Goal: Information Seeking & Learning: Learn about a topic

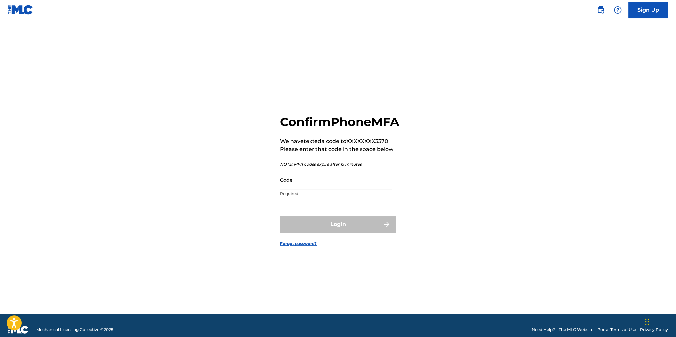
click at [326, 189] on input "Code" at bounding box center [336, 179] width 112 height 19
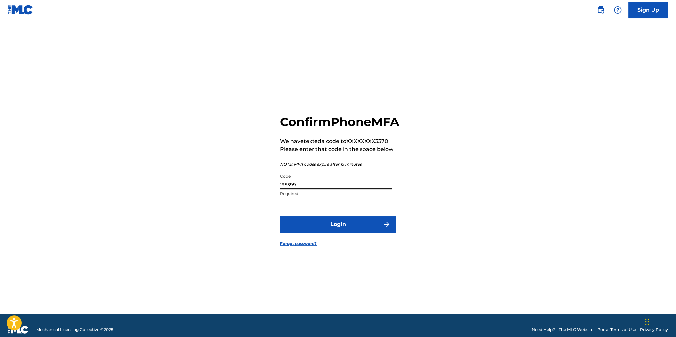
type input "195599"
click at [363, 225] on button "Login" at bounding box center [338, 224] width 116 height 17
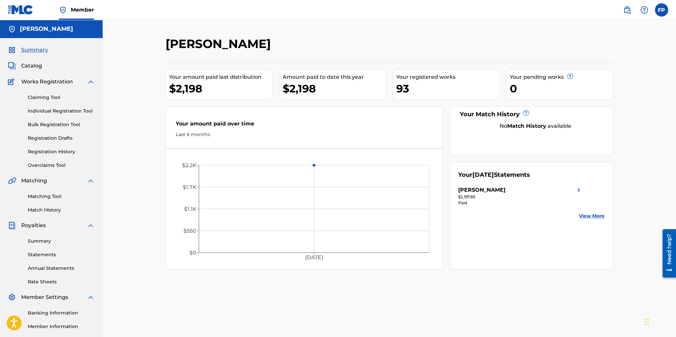
click at [29, 65] on span "Catalog" at bounding box center [31, 66] width 21 height 8
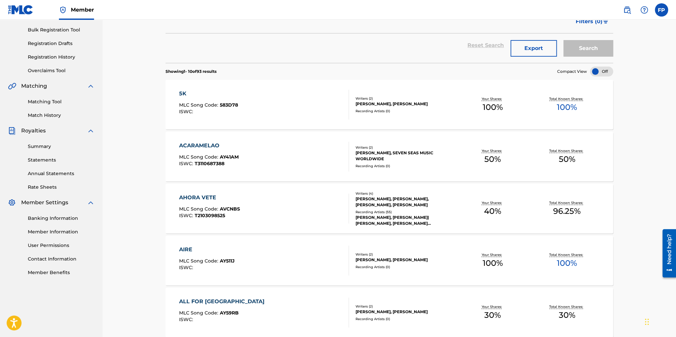
scroll to position [99, 0]
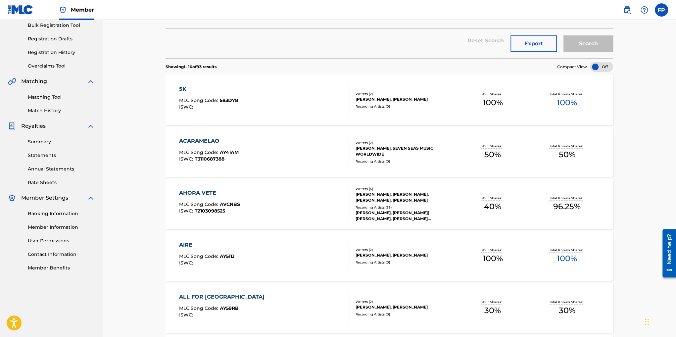
drag, startPoint x: 209, startPoint y: 194, endPoint x: 209, endPoint y: 199, distance: 4.6
click at [209, 195] on div "AHORA VETE" at bounding box center [209, 193] width 61 height 8
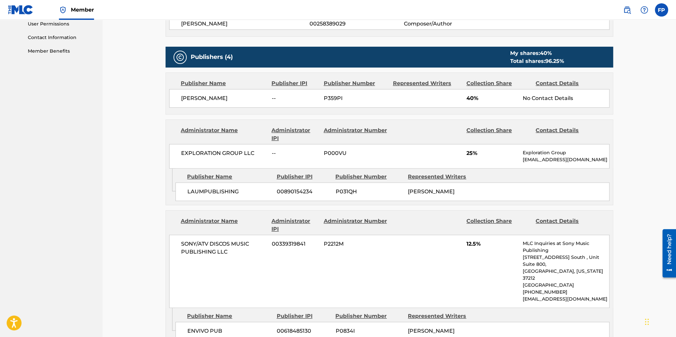
scroll to position [364, 0]
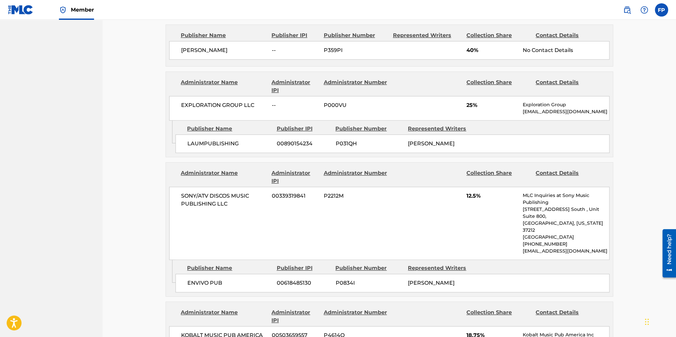
drag, startPoint x: 407, startPoint y: 162, endPoint x: 635, endPoint y: 257, distance: 247.3
click at [636, 258] on div "< Back to results Edit Last Edited: [DATE] Source: The MLC AHORA VETE Work Deta…" at bounding box center [389, 162] width 573 height 1013
click at [197, 36] on div "Publisher Name" at bounding box center [224, 35] width 86 height 8
drag, startPoint x: 187, startPoint y: 47, endPoint x: 241, endPoint y: 52, distance: 54.1
click at [241, 52] on span "[PERSON_NAME]" at bounding box center [224, 50] width 86 height 8
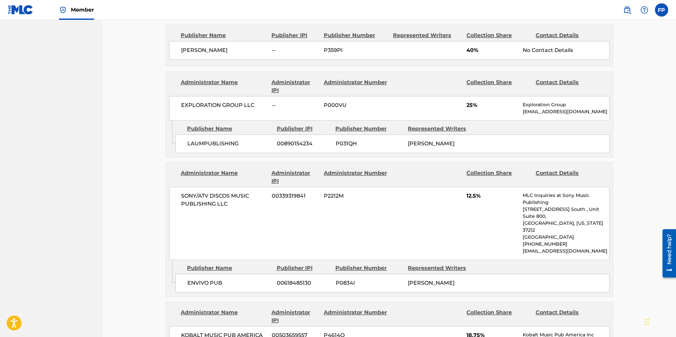
drag, startPoint x: 400, startPoint y: 52, endPoint x: 353, endPoint y: 53, distance: 47.3
click at [398, 52] on div "[PERSON_NAME] -- P359PI 40% No Contact Details" at bounding box center [389, 50] width 440 height 19
drag, startPoint x: 466, startPoint y: 50, endPoint x: 484, endPoint y: 51, distance: 17.9
click at [484, 51] on div "[PERSON_NAME] -- P359PI 40% No Contact Details" at bounding box center [389, 50] width 440 height 19
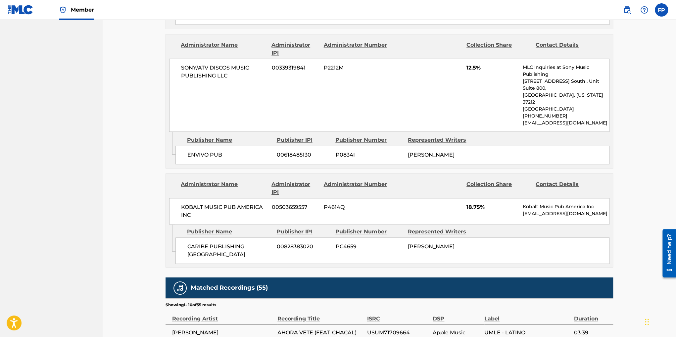
scroll to position [496, 0]
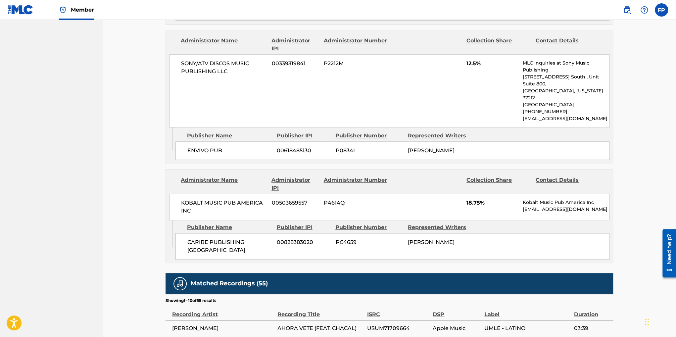
click at [209, 75] on div "SONY/ATV DISCOS MUSIC PUBLISHING LLC 00339319841 P2212M 12.5% MLC Inquiries at …" at bounding box center [389, 90] width 440 height 73
click at [208, 147] on span "ENVIVO PUB" at bounding box center [229, 151] width 84 height 8
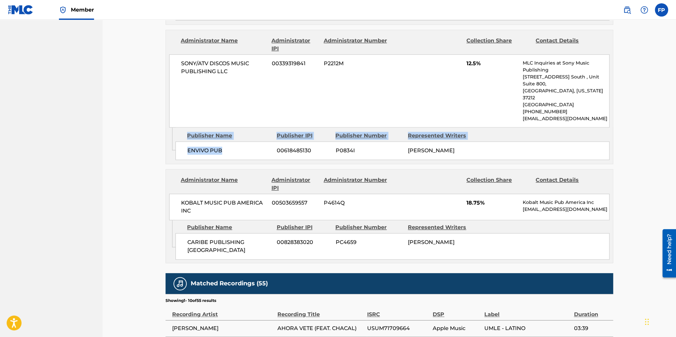
drag, startPoint x: 225, startPoint y: 136, endPoint x: 143, endPoint y: 127, distance: 81.8
click at [143, 127] on div "< Back to results Edit Last Edited: [DATE] Source: The MLC AHORA VETE Work Deta…" at bounding box center [389, 29] width 573 height 1013
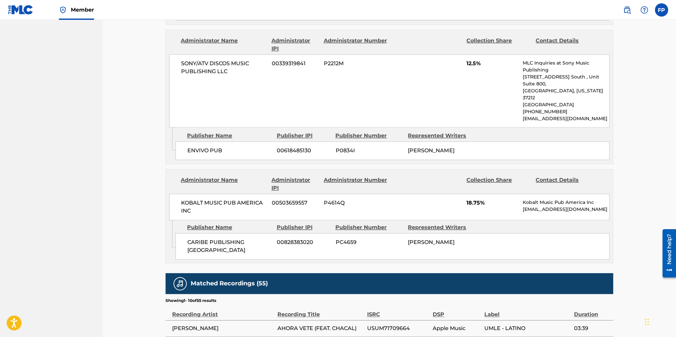
click at [293, 93] on div "SONY/ATV DISCOS MUSIC PUBLISHING LLC 00339319841 P2212M 12.5% MLC Inquiries at …" at bounding box center [389, 90] width 440 height 73
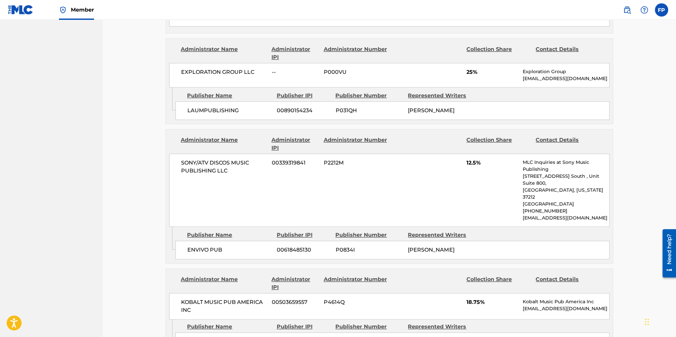
scroll to position [430, 0]
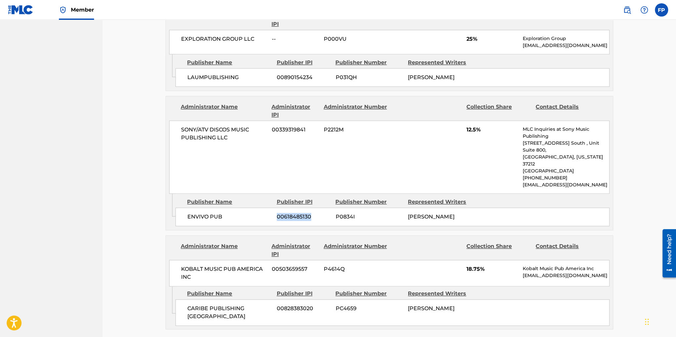
drag, startPoint x: 278, startPoint y: 202, endPoint x: 319, endPoint y: 203, distance: 41.4
click at [319, 213] on span "00618485130" at bounding box center [304, 217] width 54 height 8
click at [491, 208] on div "ENVIVO PUB 00618485130 P0834I [PERSON_NAME]" at bounding box center [392, 217] width 434 height 19
click at [434, 198] on div "Represented Writers" at bounding box center [442, 202] width 68 height 8
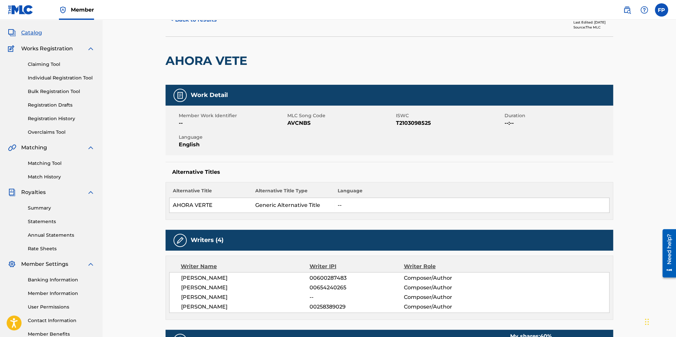
scroll to position [0, 0]
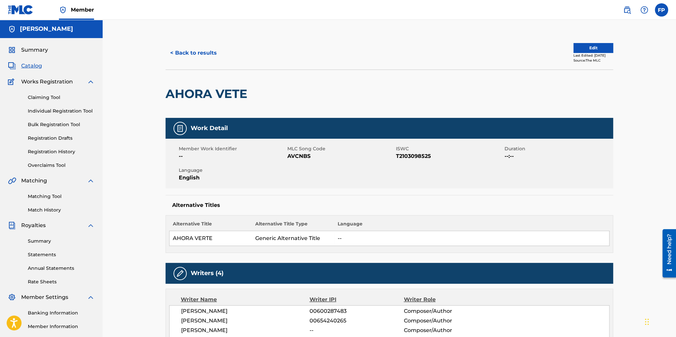
click at [37, 70] on span "Catalog" at bounding box center [31, 66] width 21 height 8
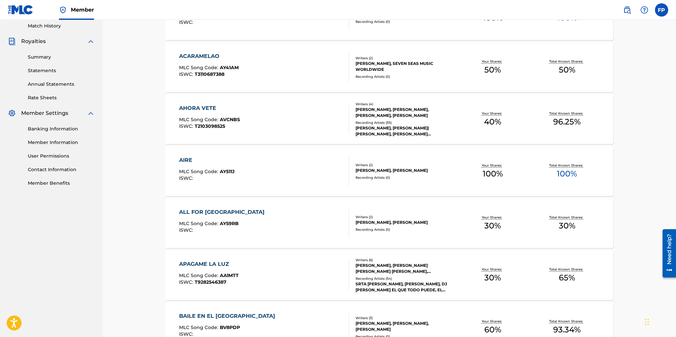
scroll to position [232, 0]
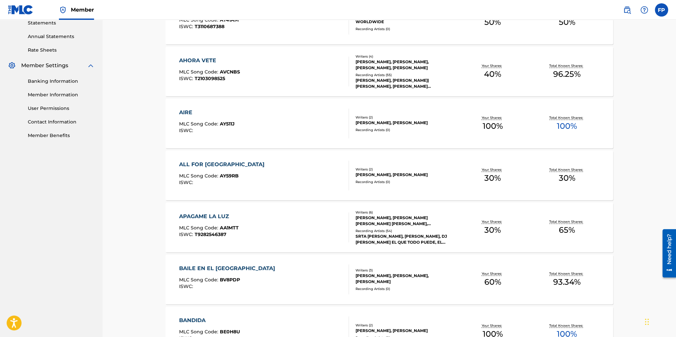
click at [391, 218] on div "[PERSON_NAME], [PERSON_NAME] [PERSON_NAME] [PERSON_NAME], [PERSON_NAME], [PERSO…" at bounding box center [405, 221] width 100 height 12
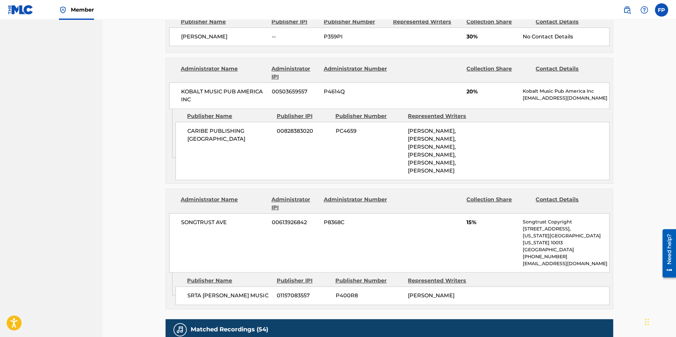
scroll to position [397, 0]
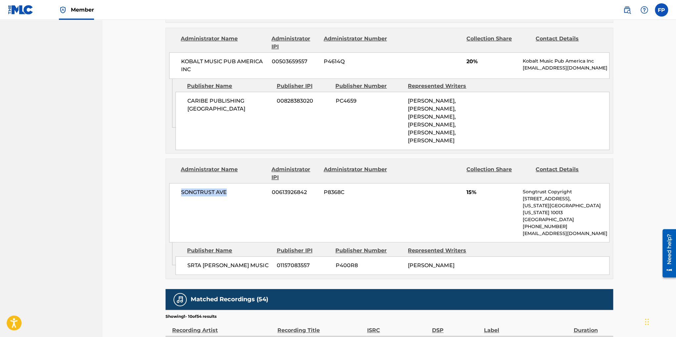
drag, startPoint x: 178, startPoint y: 214, endPoint x: 226, endPoint y: 217, distance: 47.7
click at [226, 217] on div "SONGTRUST AVE 00613926842 P8368C 15% Songtrust Copyright [STREET_ADDRESS][US_ST…" at bounding box center [389, 212] width 440 height 59
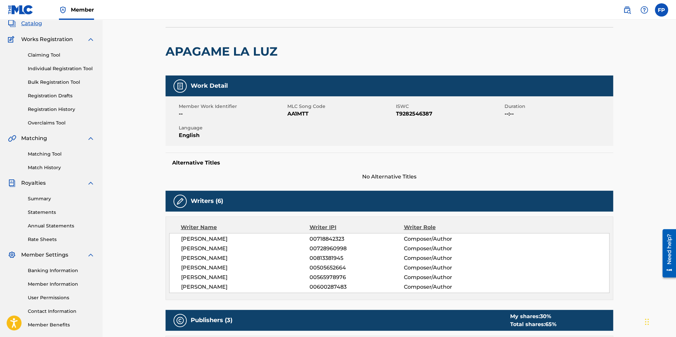
scroll to position [0, 0]
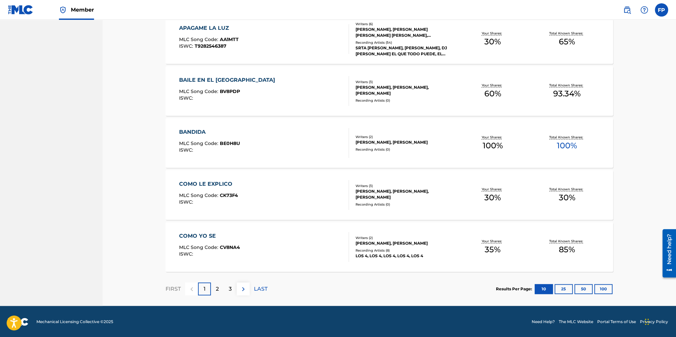
scroll to position [421, 0]
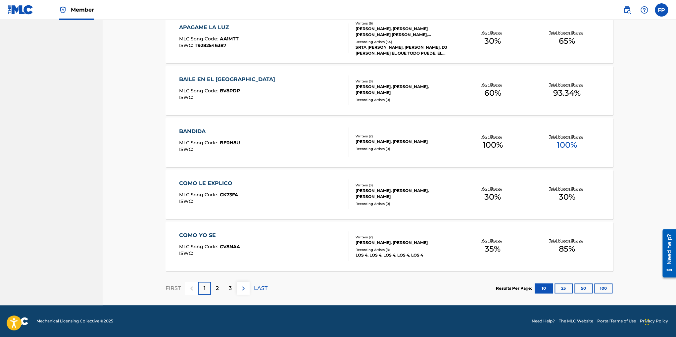
click at [217, 289] on p "2" at bounding box center [217, 288] width 3 height 8
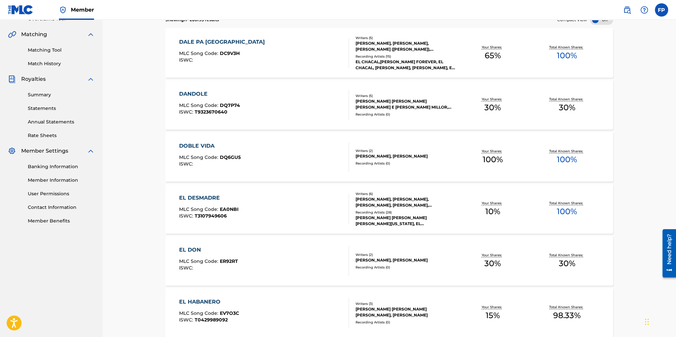
scroll to position [123, 0]
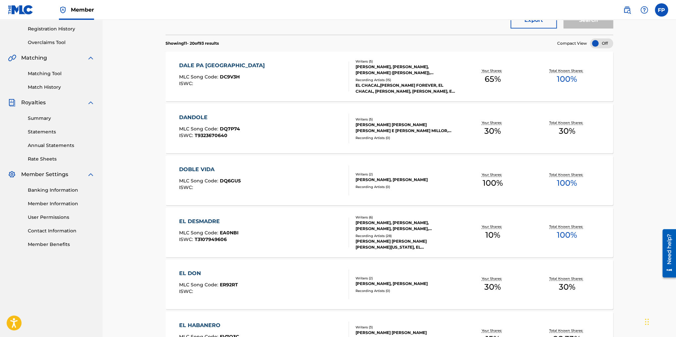
click at [384, 70] on div "[PERSON_NAME], [PERSON_NAME], [PERSON_NAME] ([PERSON_NAME]), [PERSON_NAME], [PE…" at bounding box center [405, 70] width 100 height 12
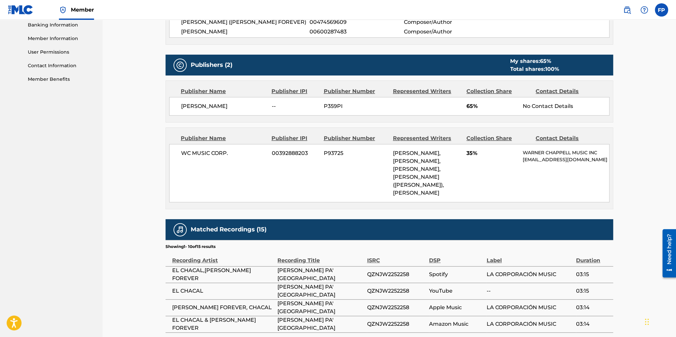
scroll to position [249, 0]
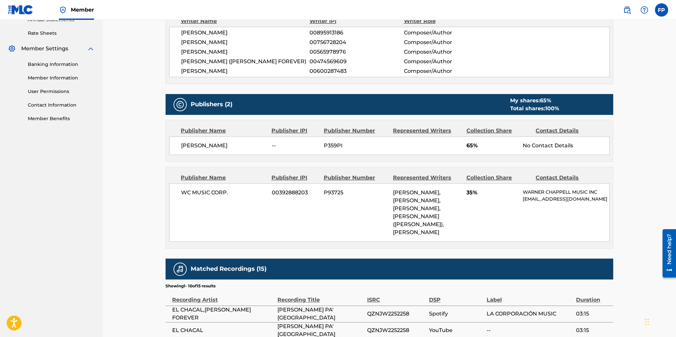
drag, startPoint x: 469, startPoint y: 248, endPoint x: 401, endPoint y: 193, distance: 87.1
click at [401, 193] on div "WC MUSIC CORP. 00392888203 P93725 [PERSON_NAME], [PERSON_NAME], [PERSON_NAME] […" at bounding box center [389, 212] width 440 height 58
click at [505, 220] on div "WC MUSIC CORP. 00392888203 P93725 [PERSON_NAME], [PERSON_NAME], [PERSON_NAME] […" at bounding box center [389, 212] width 440 height 58
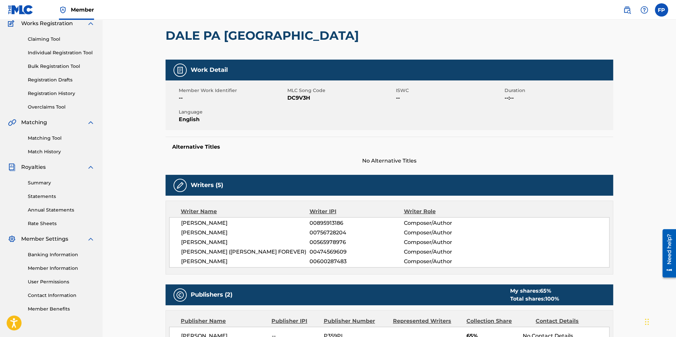
scroll to position [33, 0]
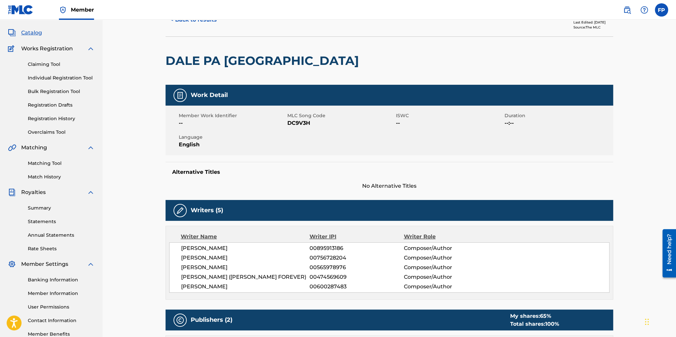
click at [38, 32] on span "Catalog" at bounding box center [31, 33] width 21 height 8
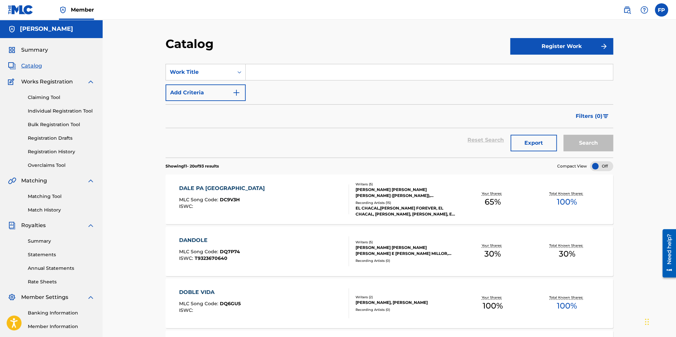
click at [271, 68] on input "Search Form" at bounding box center [429, 72] width 367 height 16
type input "tu y yo"
click at [265, 85] on strong "yo" at bounding box center [266, 87] width 7 height 6
click at [563, 135] on button "Search" at bounding box center [588, 143] width 50 height 17
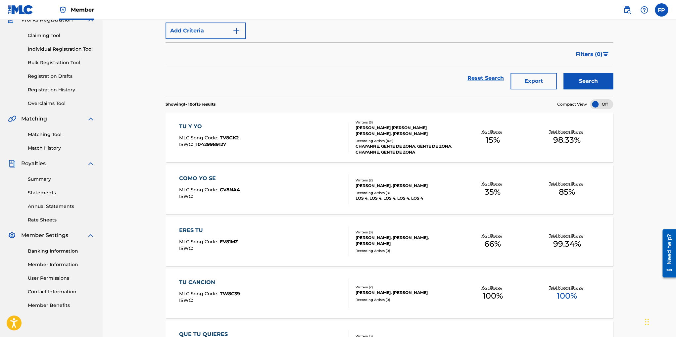
scroll to position [66, 0]
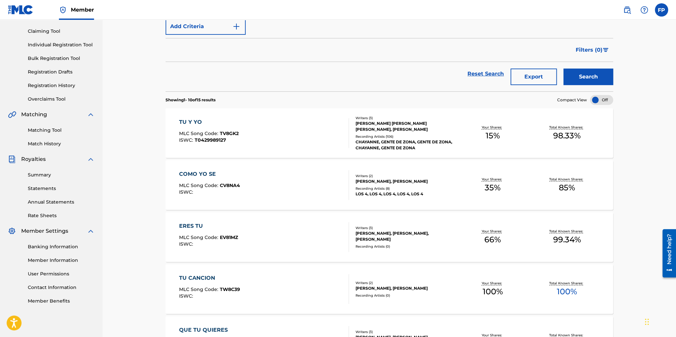
click at [392, 124] on div "[PERSON_NAME] [PERSON_NAME] [PERSON_NAME], [PERSON_NAME]" at bounding box center [405, 126] width 100 height 12
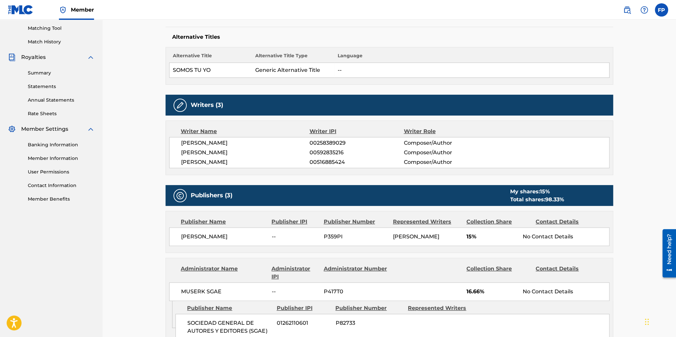
scroll to position [165, 0]
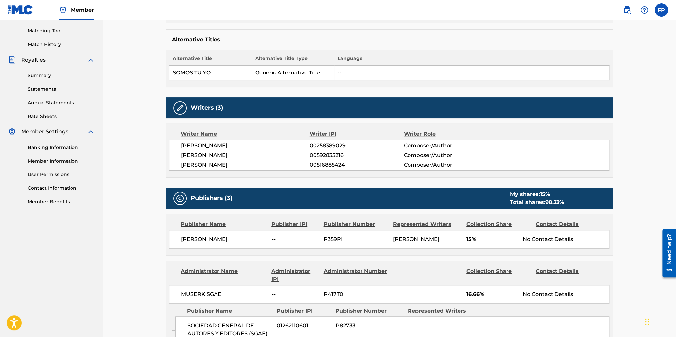
drag, startPoint x: 305, startPoint y: 145, endPoint x: 348, endPoint y: 142, distance: 43.1
click at [348, 142] on div "[PERSON_NAME] 00258389029 Composer/Author" at bounding box center [395, 146] width 428 height 8
click at [357, 144] on span "00258389029" at bounding box center [356, 146] width 94 height 8
click at [307, 143] on span "[PERSON_NAME]" at bounding box center [245, 146] width 128 height 8
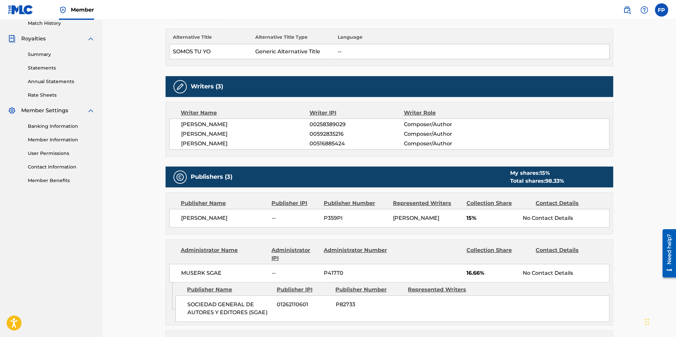
scroll to position [199, 0]
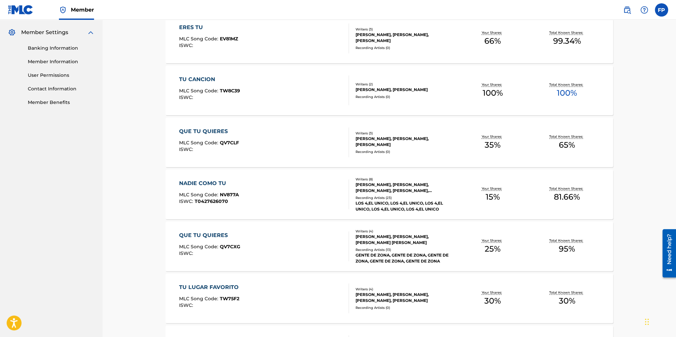
scroll to position [298, 0]
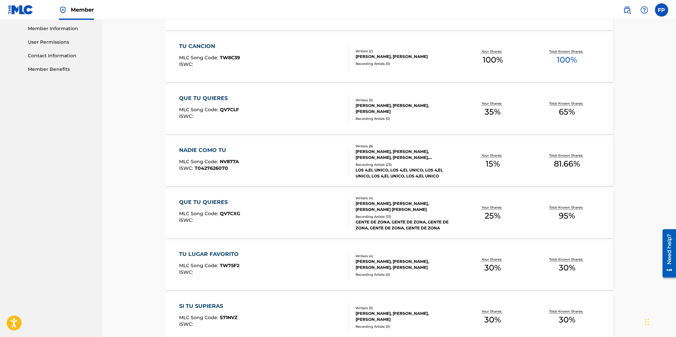
click at [395, 206] on div "[PERSON_NAME], [PERSON_NAME], [PERSON_NAME] [PERSON_NAME]" at bounding box center [405, 207] width 100 height 12
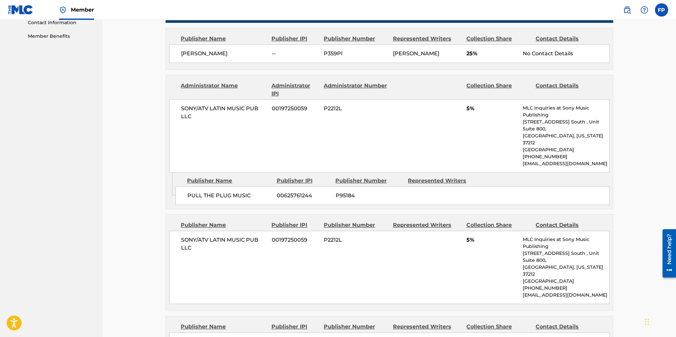
scroll to position [397, 0]
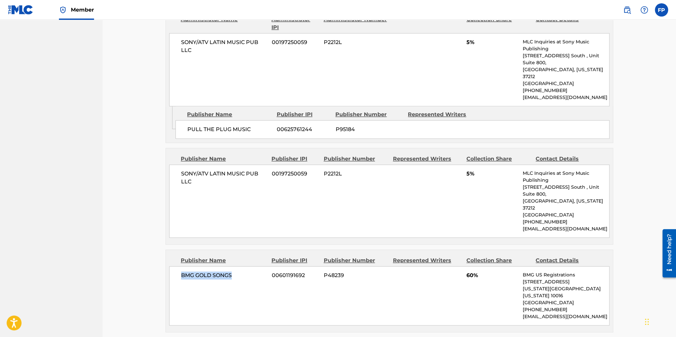
drag, startPoint x: 179, startPoint y: 248, endPoint x: 241, endPoint y: 247, distance: 62.2
click at [241, 266] on div "BMG GOLD SONGS 00601191692 P48239 60% BMG US Registrations [STREET_ADDRESS][US_…" at bounding box center [389, 295] width 440 height 59
click at [243, 266] on div "BMG GOLD SONGS 00601191692 P48239 60% BMG US Registrations [STREET_ADDRESS][US_…" at bounding box center [389, 295] width 440 height 59
drag, startPoint x: 242, startPoint y: 245, endPoint x: 158, endPoint y: 245, distance: 84.1
click at [158, 245] on div "< Back to results Edit Last Edited: [DATE] Source: The MLC QUE TU QUIERES Work …" at bounding box center [389, 122] width 463 height 966
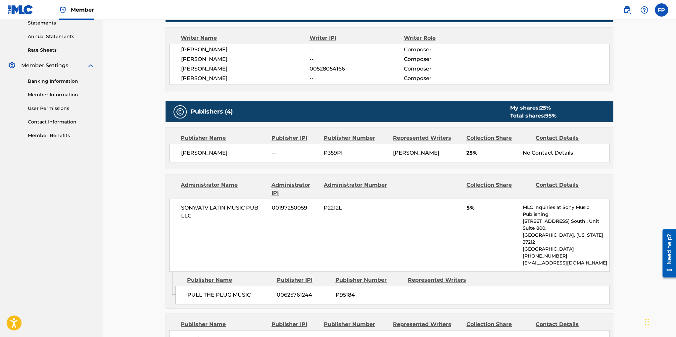
scroll to position [199, 0]
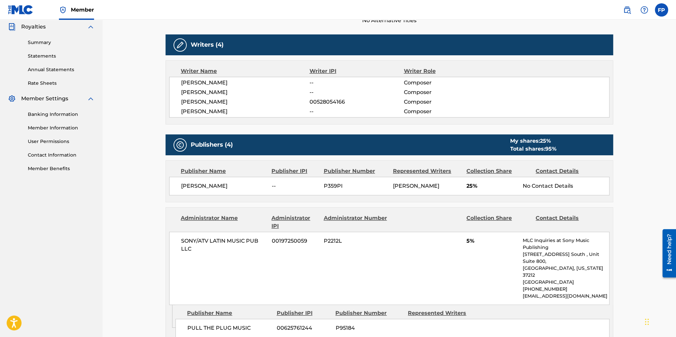
click at [315, 112] on span "--" at bounding box center [356, 112] width 94 height 8
click at [416, 109] on span "Composer" at bounding box center [446, 112] width 86 height 8
click at [312, 81] on span "--" at bounding box center [356, 83] width 94 height 8
click at [310, 87] on div "[PERSON_NAME] -- Composer [PERSON_NAME] -- Composer [PERSON_NAME] 00528054166 C…" at bounding box center [389, 97] width 440 height 41
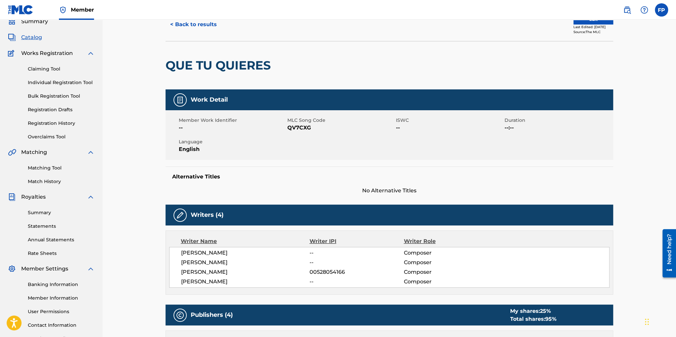
scroll to position [0, 0]
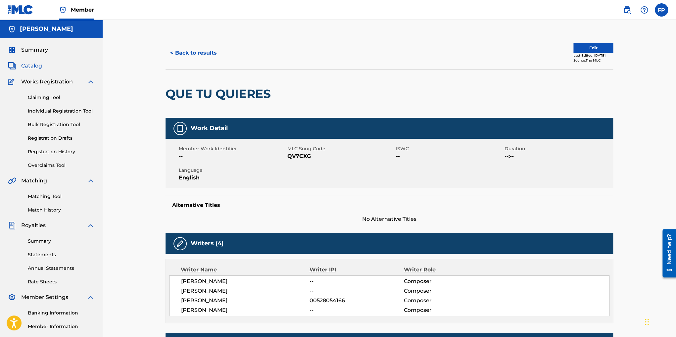
click at [589, 45] on button "Edit" at bounding box center [593, 48] width 40 height 10
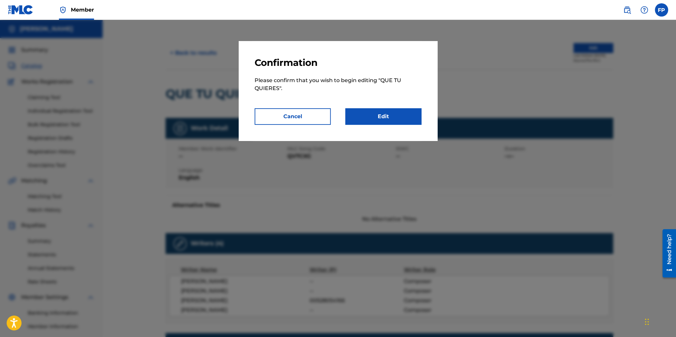
click at [381, 119] on link "Edit" at bounding box center [383, 116] width 76 height 17
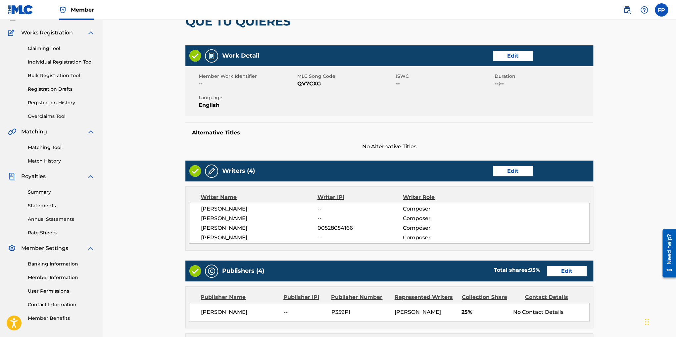
scroll to position [99, 0]
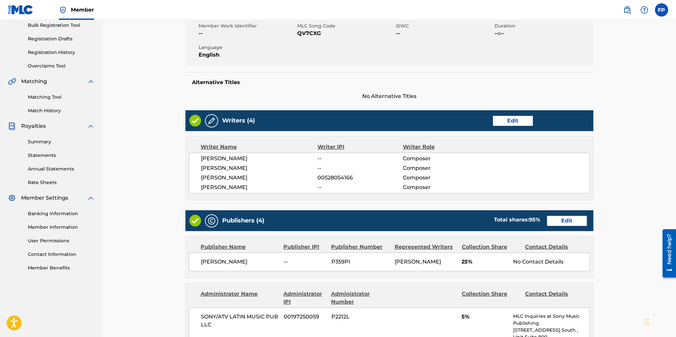
click at [509, 123] on link "Edit" at bounding box center [513, 121] width 40 height 10
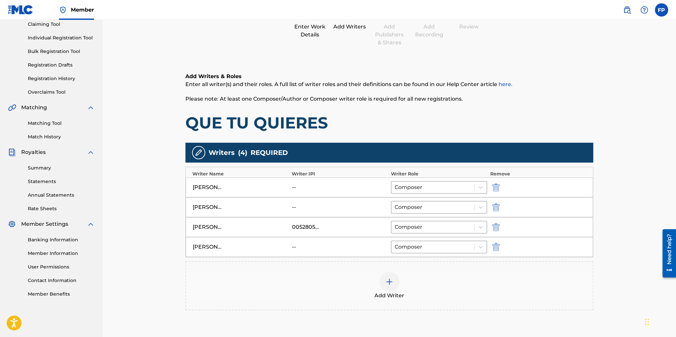
scroll to position [142, 0]
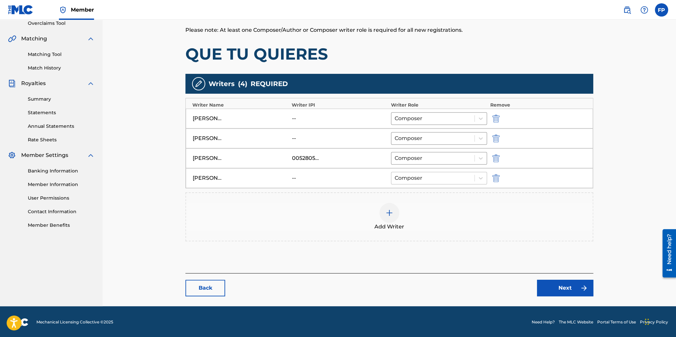
click at [427, 175] on div at bounding box center [432, 177] width 76 height 9
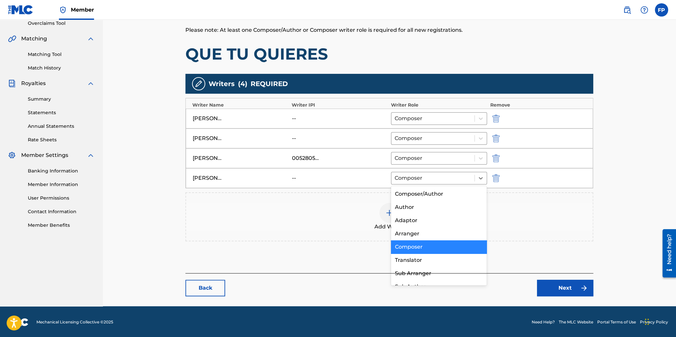
click at [416, 249] on div "Composer" at bounding box center [439, 246] width 96 height 13
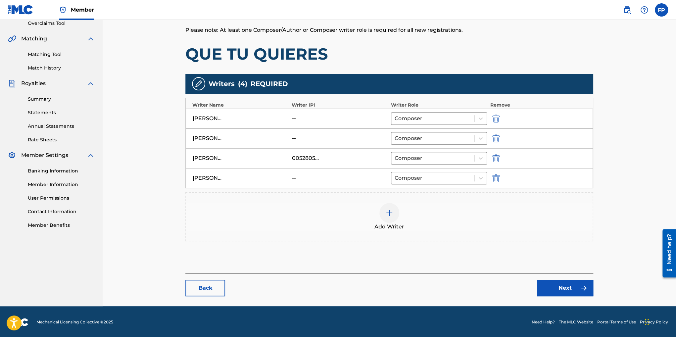
click at [294, 178] on div "--" at bounding box center [307, 178] width 30 height 8
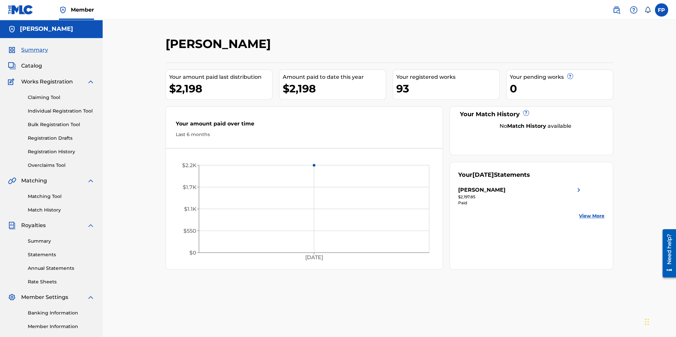
drag, startPoint x: 32, startPoint y: 51, endPoint x: 56, endPoint y: 61, distance: 26.1
click at [33, 51] on span "Summary" at bounding box center [34, 50] width 27 height 8
click at [32, 66] on span "Catalog" at bounding box center [31, 66] width 21 height 8
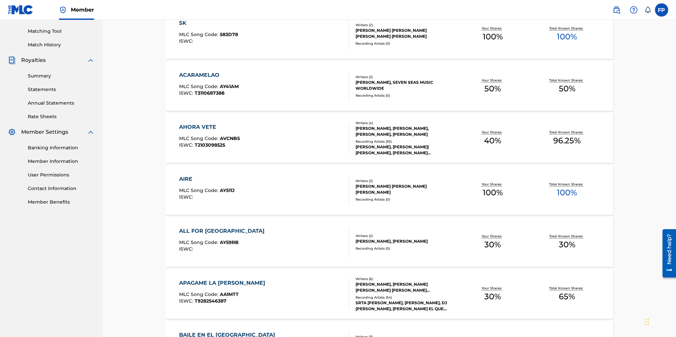
scroll to position [232, 0]
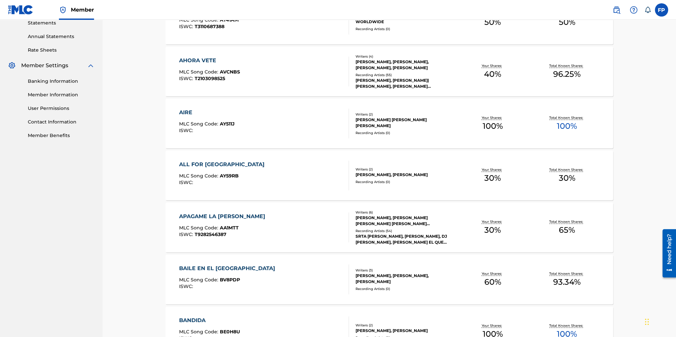
click at [396, 60] on div "[PERSON_NAME], [PERSON_NAME], [PERSON_NAME], [PERSON_NAME]" at bounding box center [405, 65] width 100 height 12
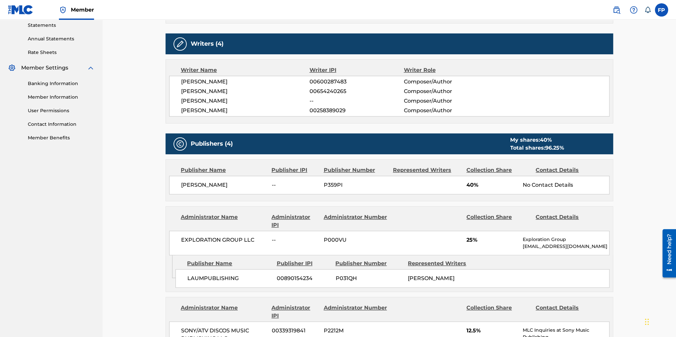
scroll to position [165, 0]
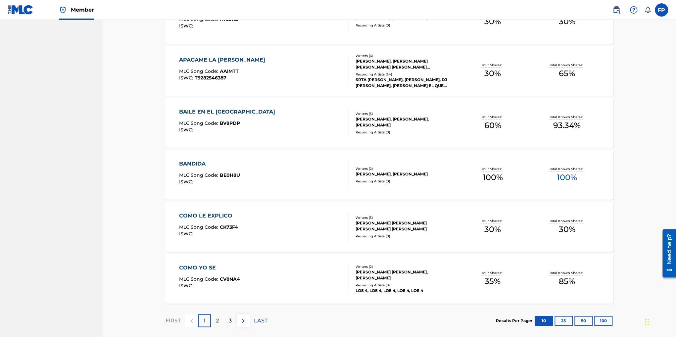
scroll to position [421, 0]
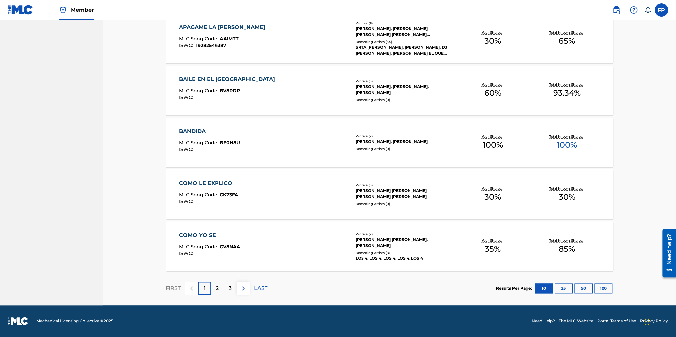
click at [392, 242] on div "[PERSON_NAME], [PERSON_NAME]" at bounding box center [405, 243] width 100 height 12
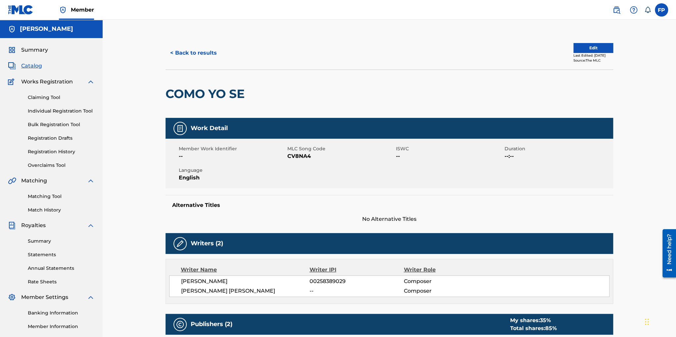
click at [32, 64] on span "Catalog" at bounding box center [31, 66] width 21 height 8
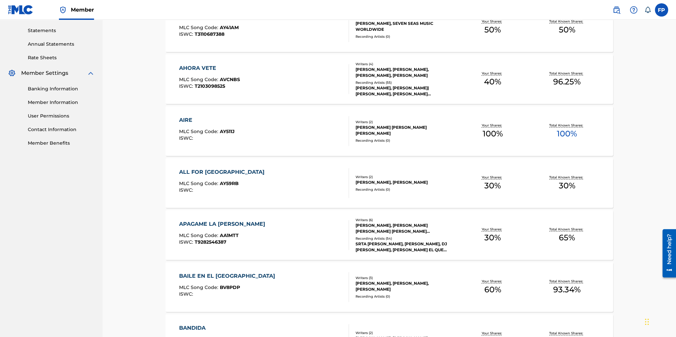
scroll to position [265, 0]
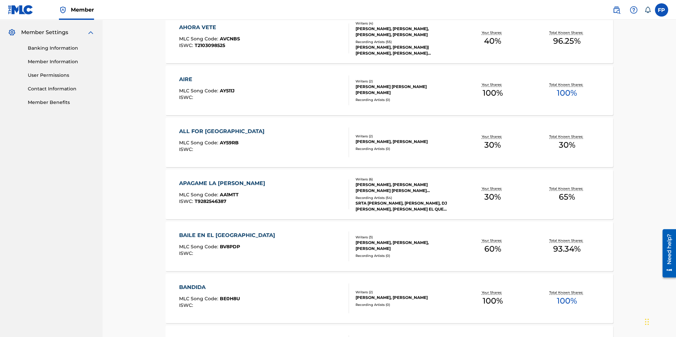
click at [375, 139] on div "[PERSON_NAME], [PERSON_NAME]" at bounding box center [405, 142] width 100 height 6
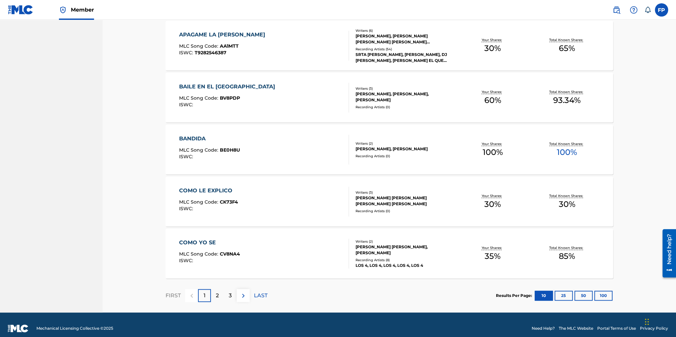
scroll to position [421, 0]
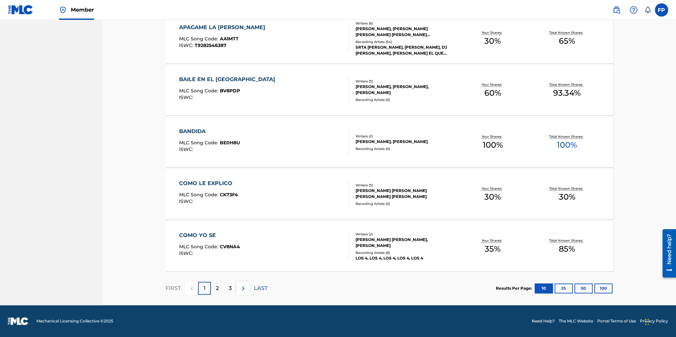
click at [218, 286] on p "2" at bounding box center [217, 288] width 3 height 8
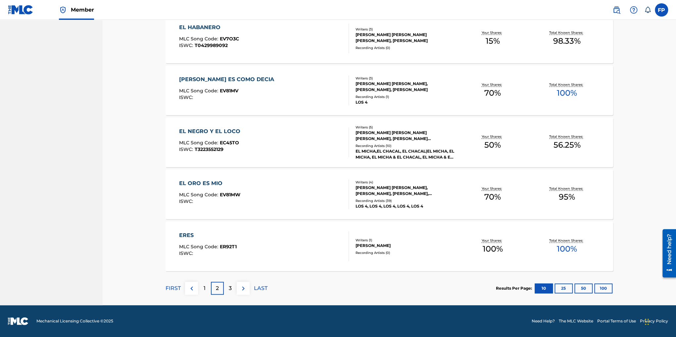
click at [380, 88] on div "[PERSON_NAME], [PERSON_NAME], [PERSON_NAME]" at bounding box center [405, 87] width 100 height 12
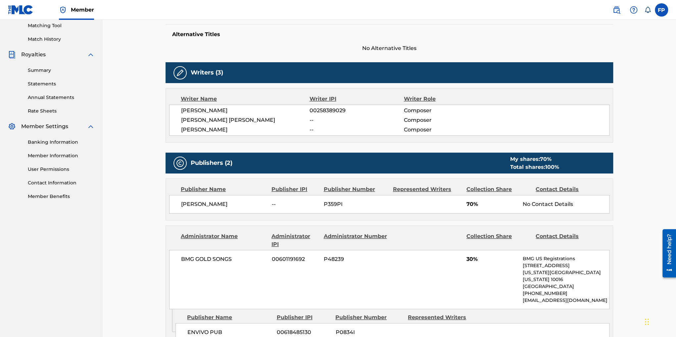
scroll to position [199, 0]
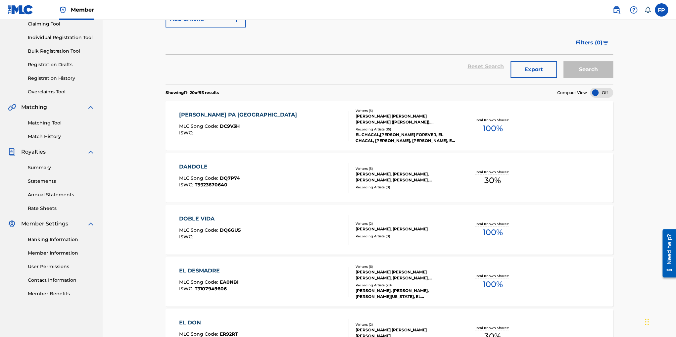
scroll to position [403, 0]
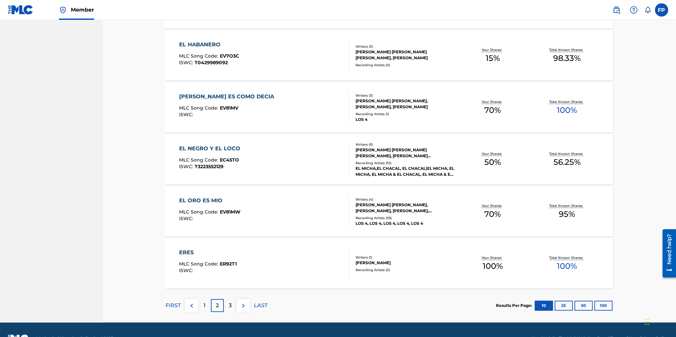
click at [404, 147] on div "[PERSON_NAME], [PERSON_NAME], [PERSON_NAME], [PERSON_NAME], [PERSON_NAME]" at bounding box center [405, 153] width 100 height 12
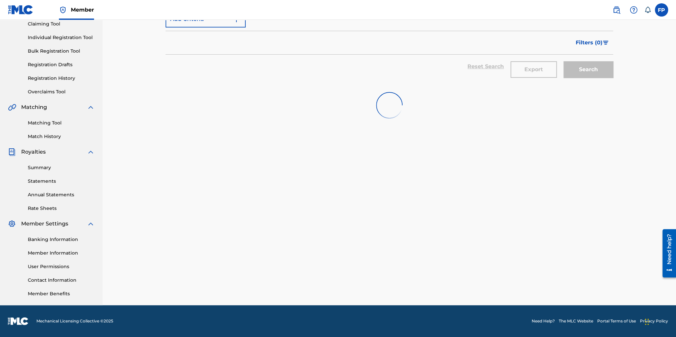
scroll to position [403, 0]
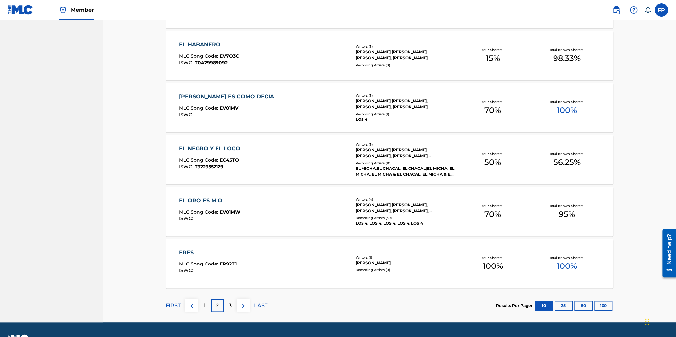
drag, startPoint x: 228, startPoint y: 305, endPoint x: 241, endPoint y: 302, distance: 13.2
click at [228, 305] on div "3" at bounding box center [230, 305] width 13 height 13
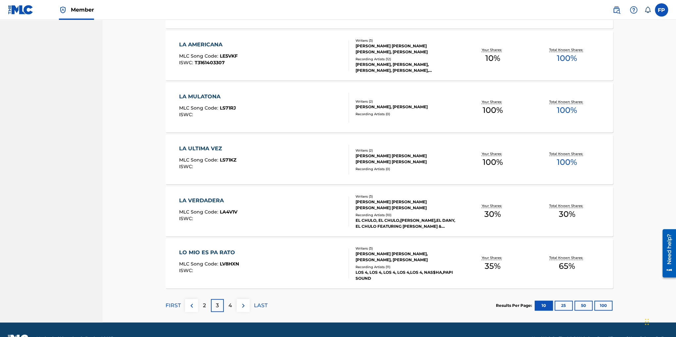
click at [364, 256] on div "[PERSON_NAME], [PERSON_NAME], [PERSON_NAME]" at bounding box center [405, 257] width 100 height 12
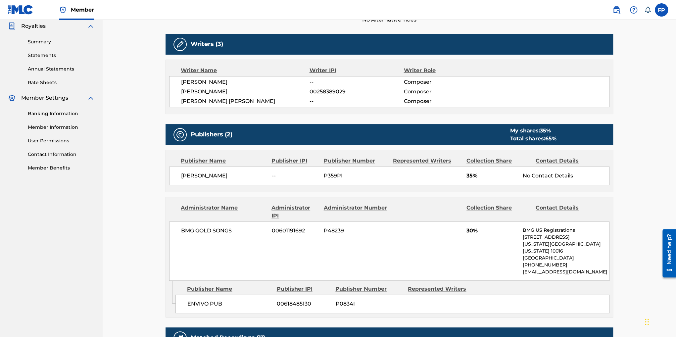
scroll to position [199, 0]
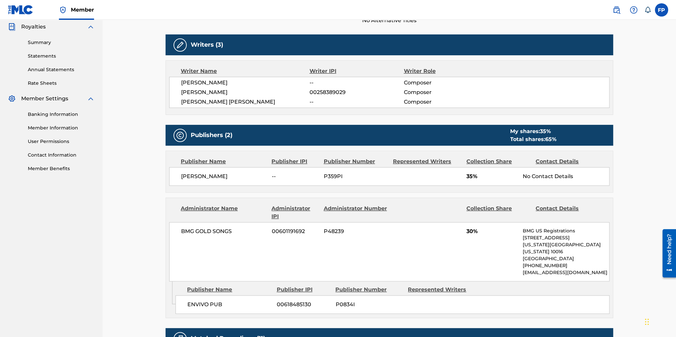
drag, startPoint x: 182, startPoint y: 176, endPoint x: 249, endPoint y: 173, distance: 66.9
click at [249, 173] on div "Frank Palacios Naranjo -- P359PI 35% No Contact Details" at bounding box center [389, 176] width 440 height 19
drag, startPoint x: 333, startPoint y: 178, endPoint x: 358, endPoint y: 179, distance: 25.5
click at [358, 179] on span "P359PI" at bounding box center [356, 176] width 64 height 8
click at [373, 174] on span "P359PI" at bounding box center [356, 176] width 64 height 8
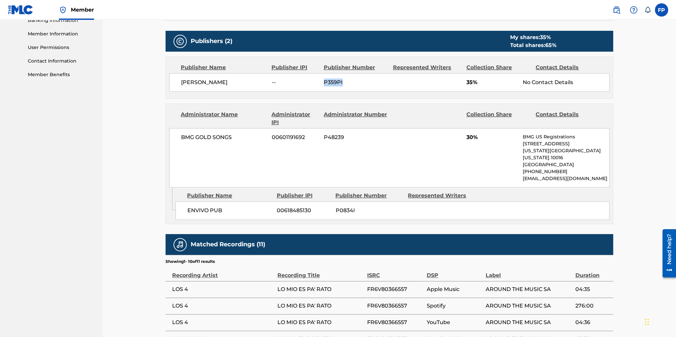
scroll to position [165, 0]
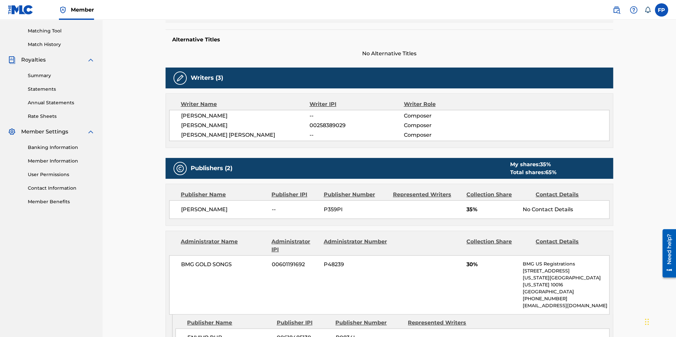
click at [428, 269] on div "BMG GOLD SONGS 00601191692 P48239 30% BMG US Registrations 1 Park Ave, New York…" at bounding box center [389, 284] width 440 height 59
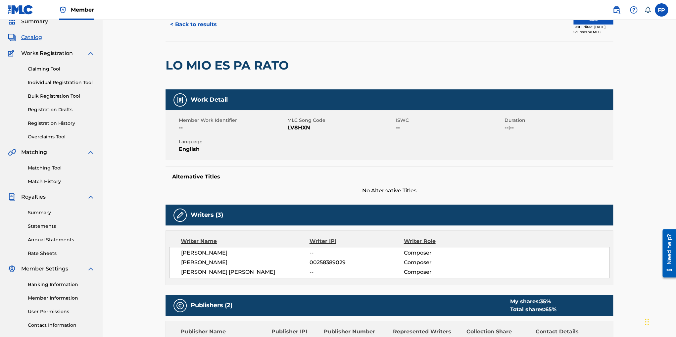
scroll to position [0, 0]
